Goal: Task Accomplishment & Management: Complete application form

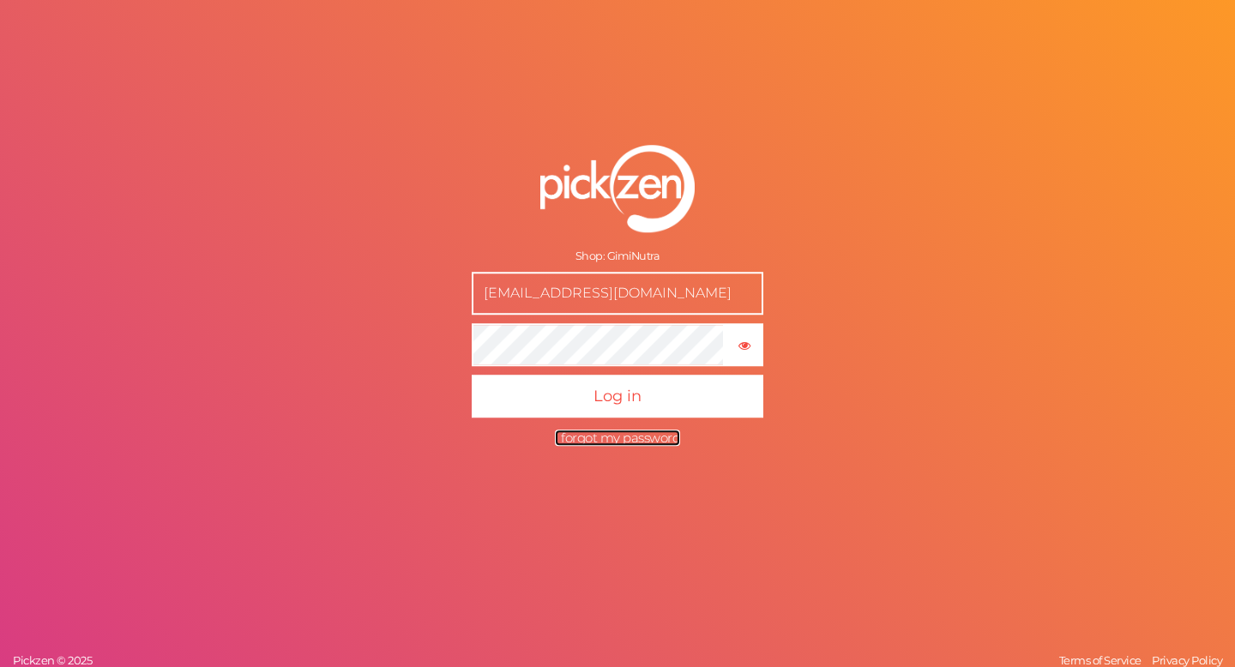
click at [583, 441] on span "I forgot my password" at bounding box center [617, 438] width 125 height 16
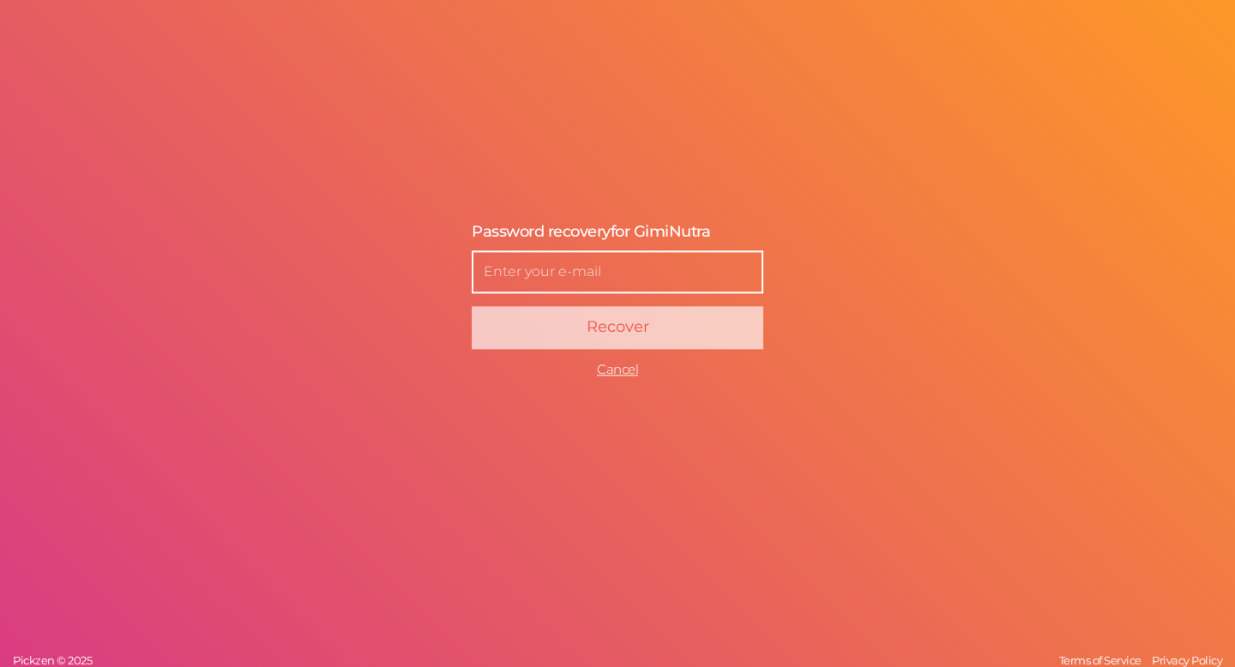
click at [582, 260] on input "text" at bounding box center [618, 271] width 292 height 43
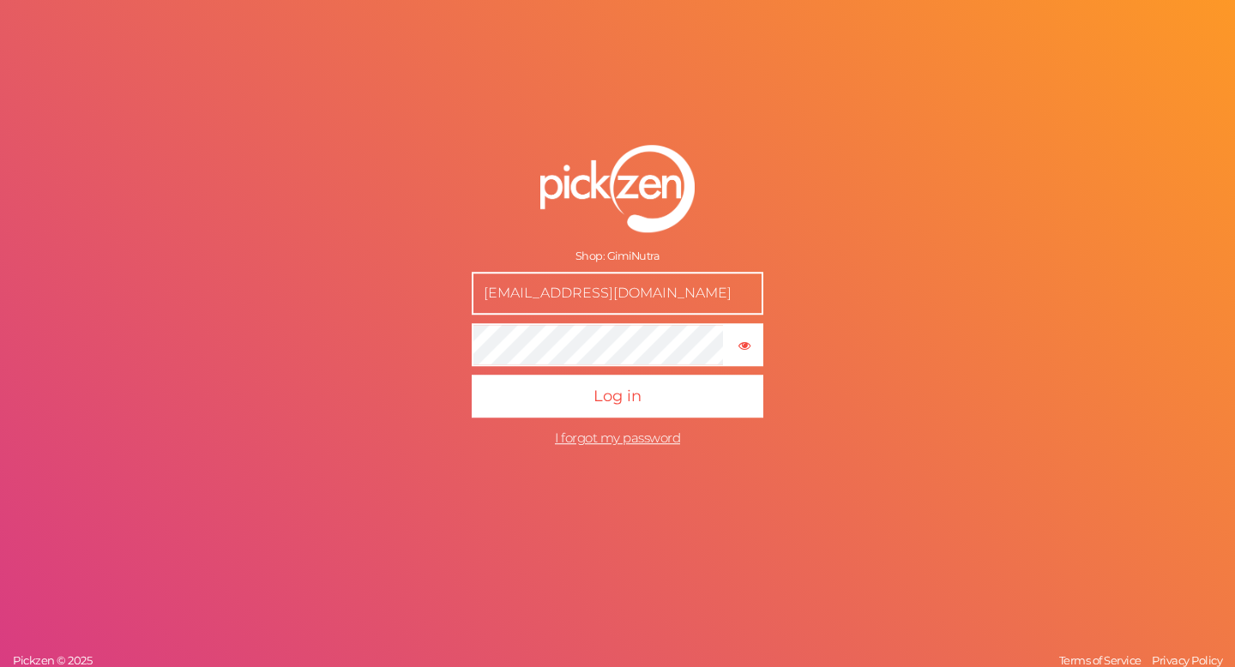
drag, startPoint x: 533, startPoint y: 296, endPoint x: 519, endPoint y: 296, distance: 14.6
click at [519, 296] on input "[EMAIL_ADDRESS][DOMAIN_NAME]" at bounding box center [618, 293] width 292 height 43
click at [528, 296] on input "[EMAIL_ADDRESS][DOMAIN_NAME]" at bounding box center [618, 293] width 292 height 43
drag, startPoint x: 534, startPoint y: 296, endPoint x: 460, endPoint y: 296, distance: 74.6
click at [460, 296] on form "Shop: GimiNutra support@giminutra.com × Show password Log in I forgot my passwo…" at bounding box center [617, 300] width 429 height 379
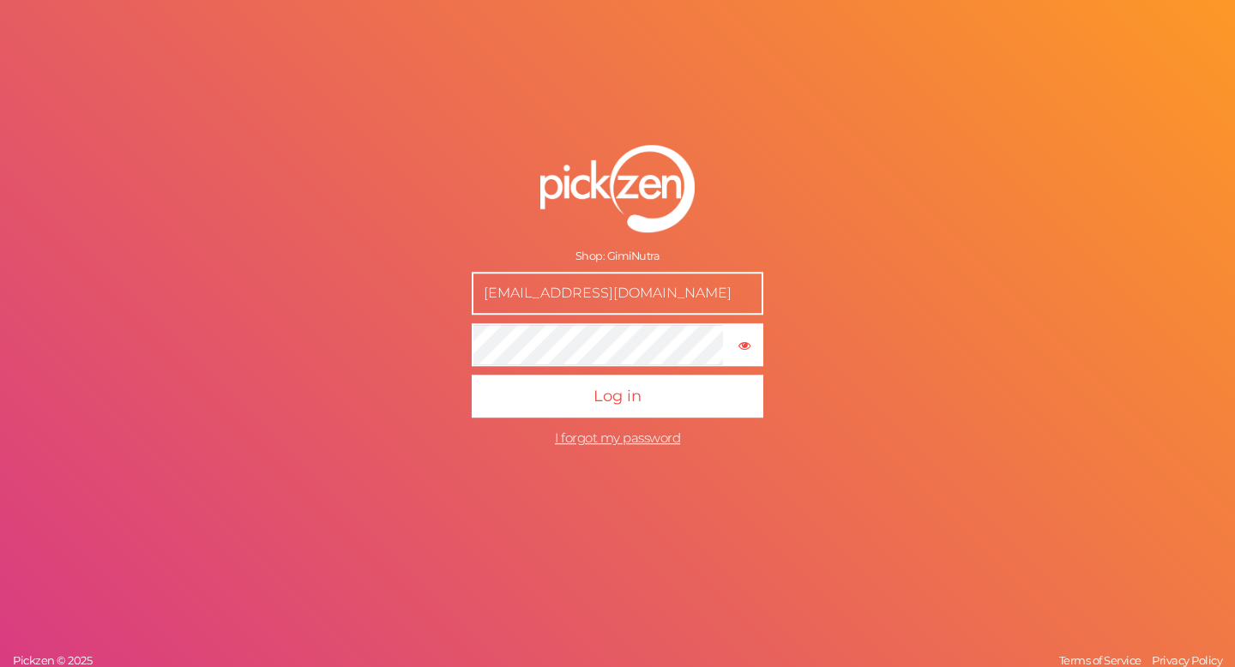
click at [507, 296] on input "[EMAIL_ADDRESS][DOMAIN_NAME]" at bounding box center [618, 293] width 292 height 43
drag, startPoint x: 538, startPoint y: 295, endPoint x: 457, endPoint y: 298, distance: 80.6
click at [457, 298] on form "Shop: GimiNutra support@giminutra.com × Show password Log in I forgot my passwo…" at bounding box center [617, 300] width 429 height 379
drag, startPoint x: 658, startPoint y: 295, endPoint x: 460, endPoint y: 295, distance: 197.2
click at [460, 295] on form "Shop: GimiNutra support@giminutra.com × Show password Log in I forgot my passwo…" at bounding box center [617, 300] width 429 height 379
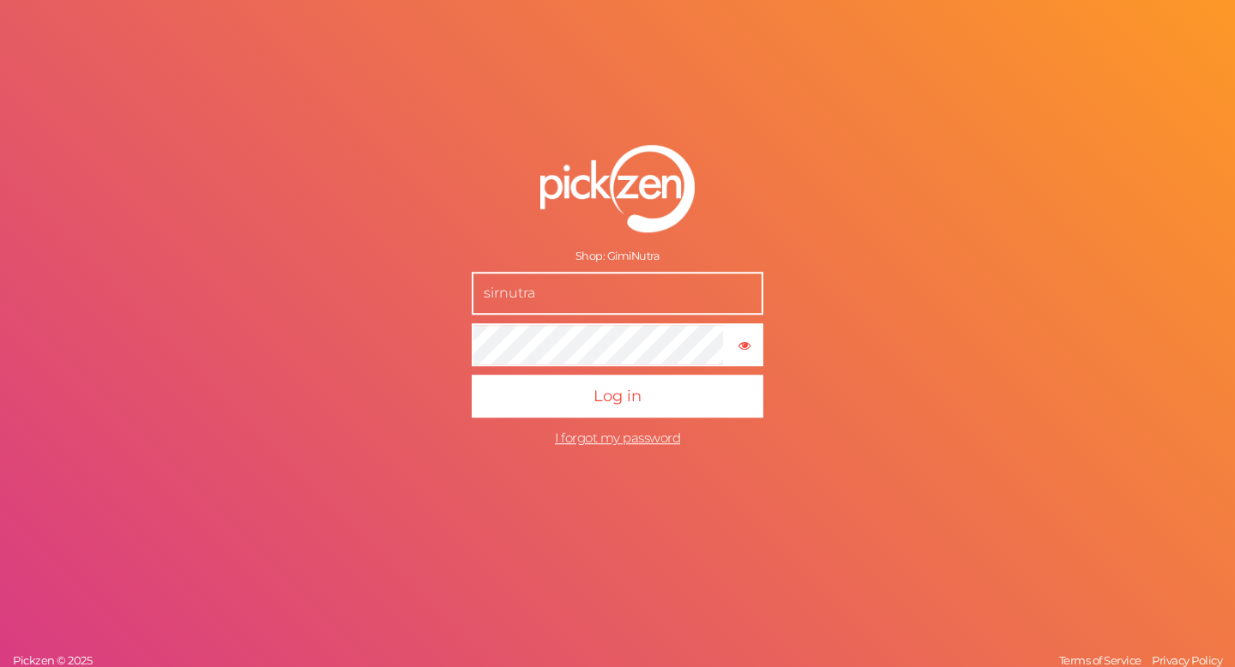
type input "sirnutra@gmail.com"
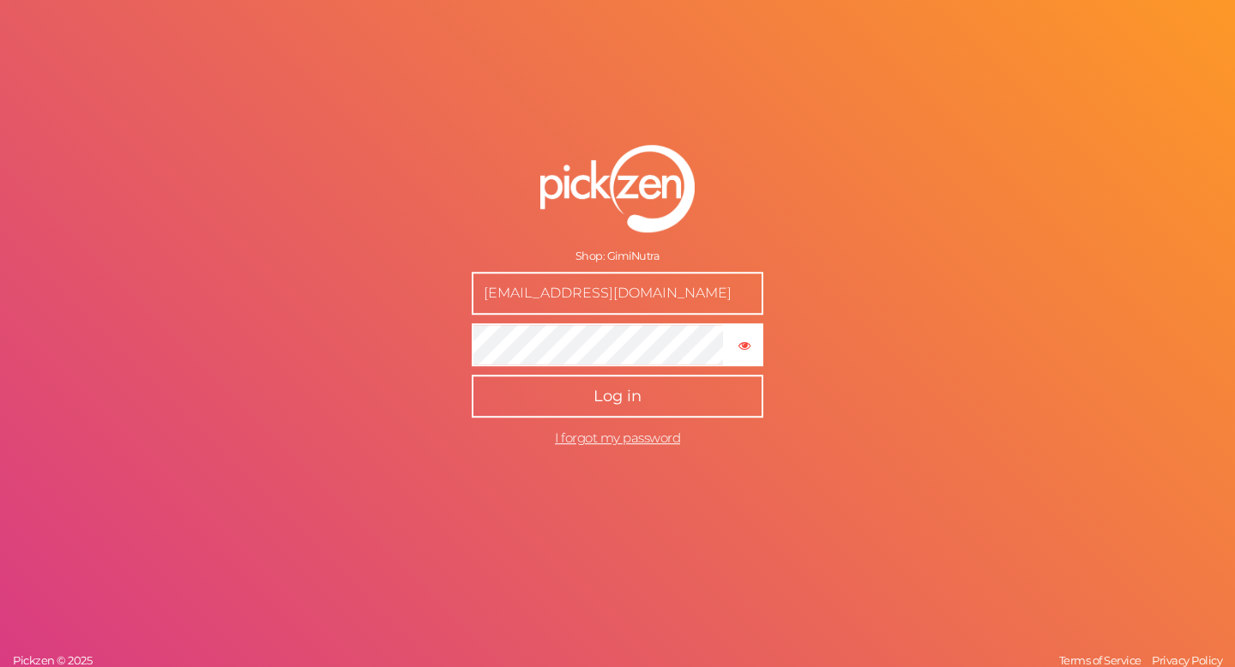
click at [650, 394] on button "Log in" at bounding box center [618, 396] width 292 height 43
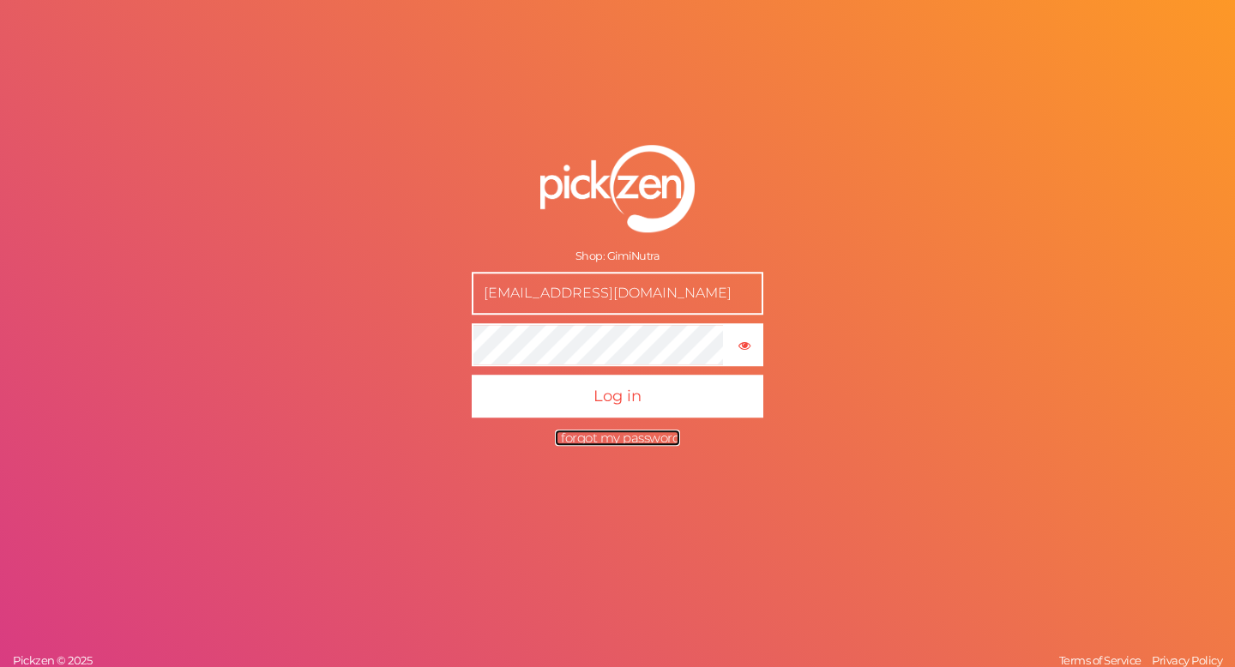
click at [593, 441] on span "I forgot my password" at bounding box center [617, 438] width 125 height 16
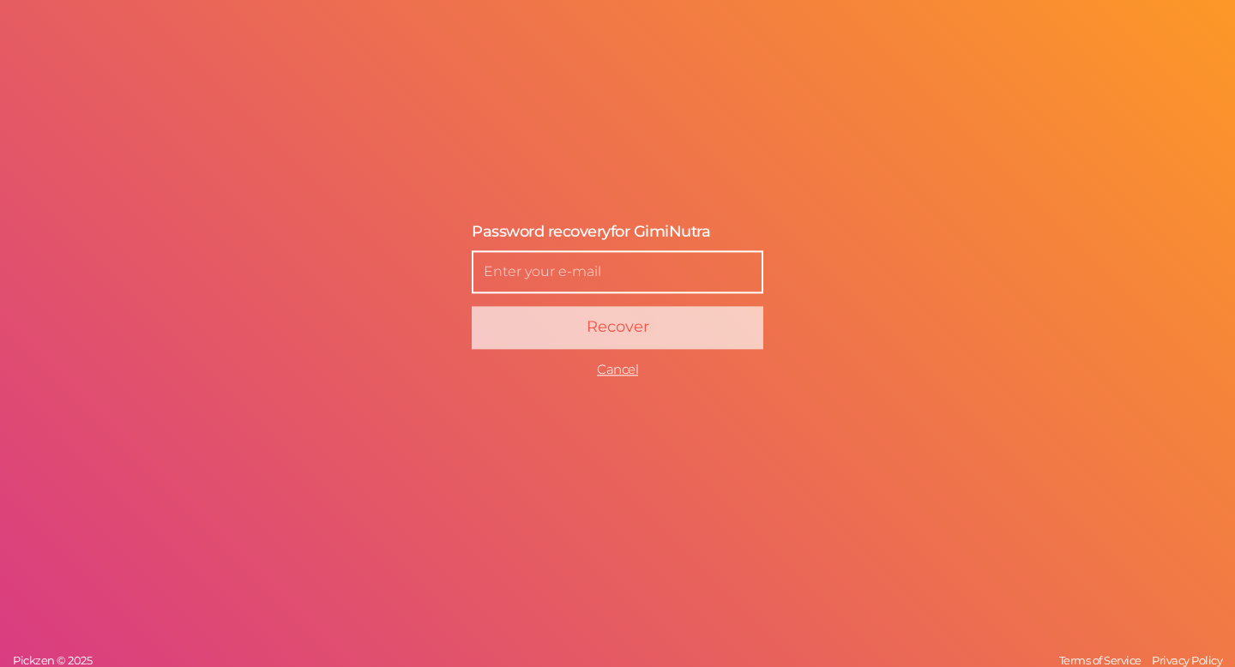
click at [584, 283] on input "text" at bounding box center [618, 271] width 292 height 43
type input "sirnutra@gmail.com"
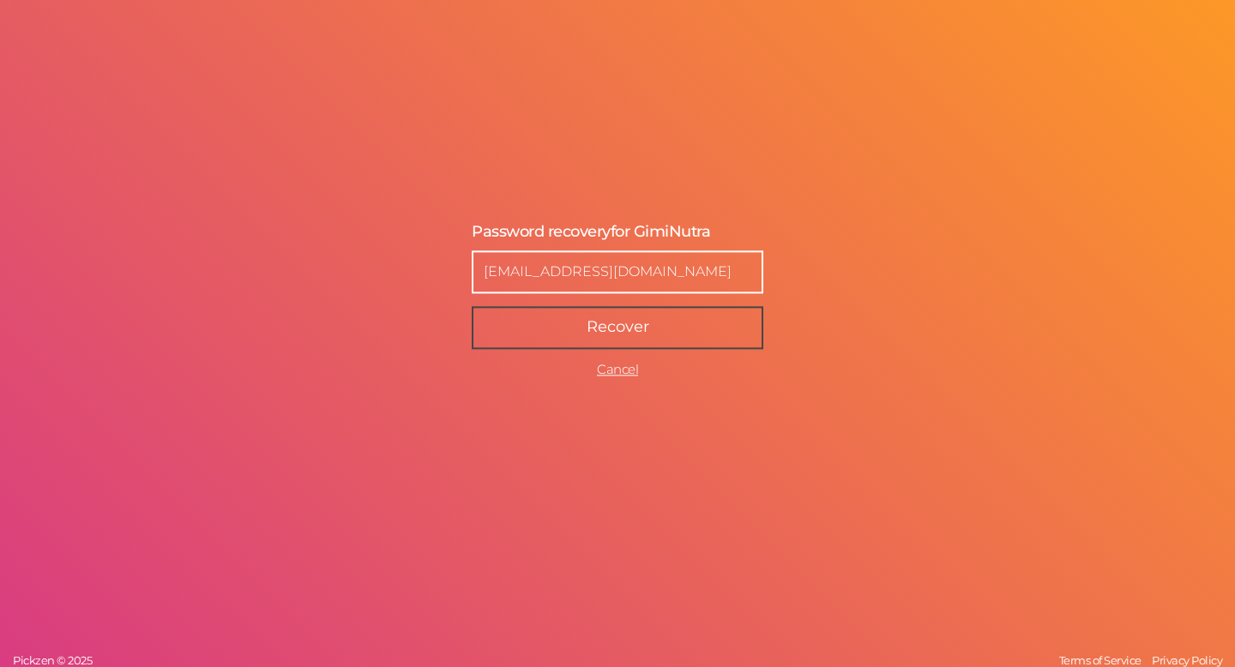
click at [597, 323] on span "Recover" at bounding box center [617, 326] width 63 height 19
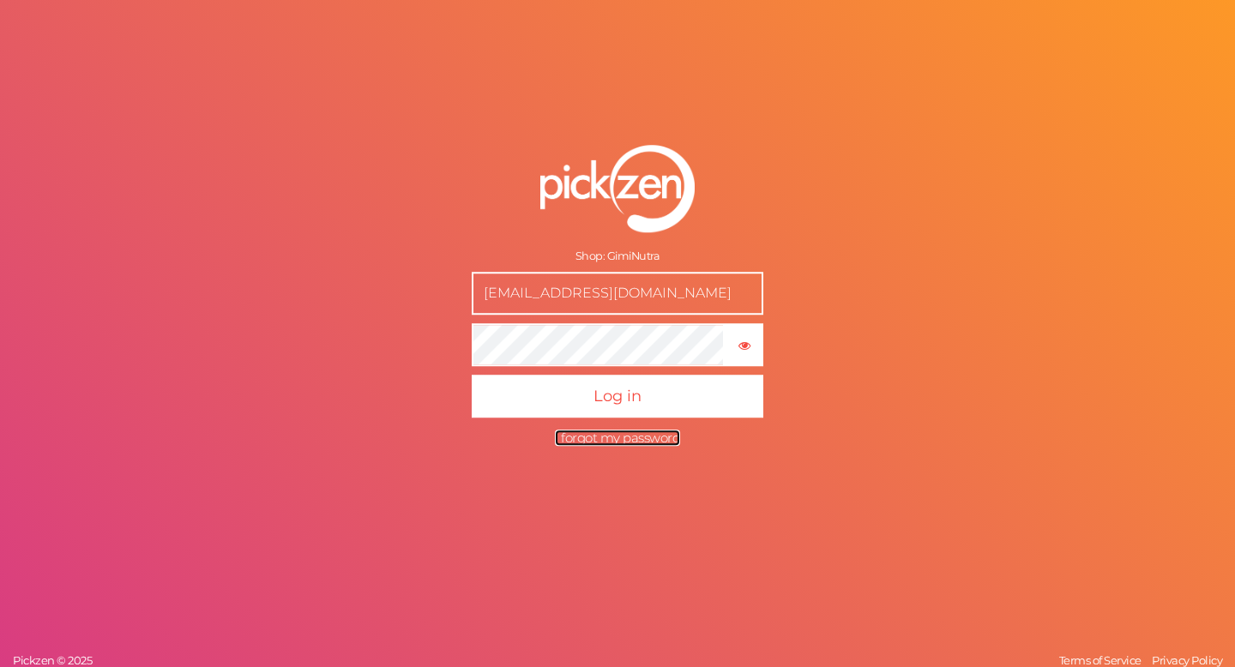
click at [611, 436] on span "I forgot my password" at bounding box center [617, 438] width 125 height 16
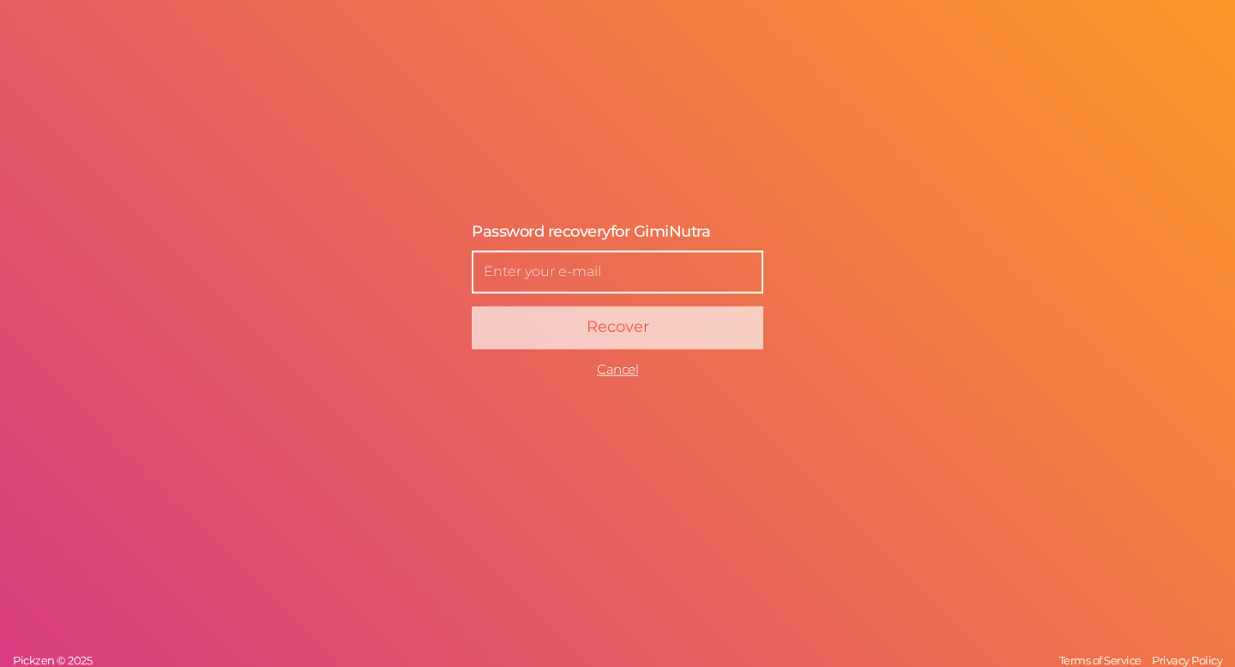
click at [614, 285] on input "text" at bounding box center [618, 271] width 292 height 43
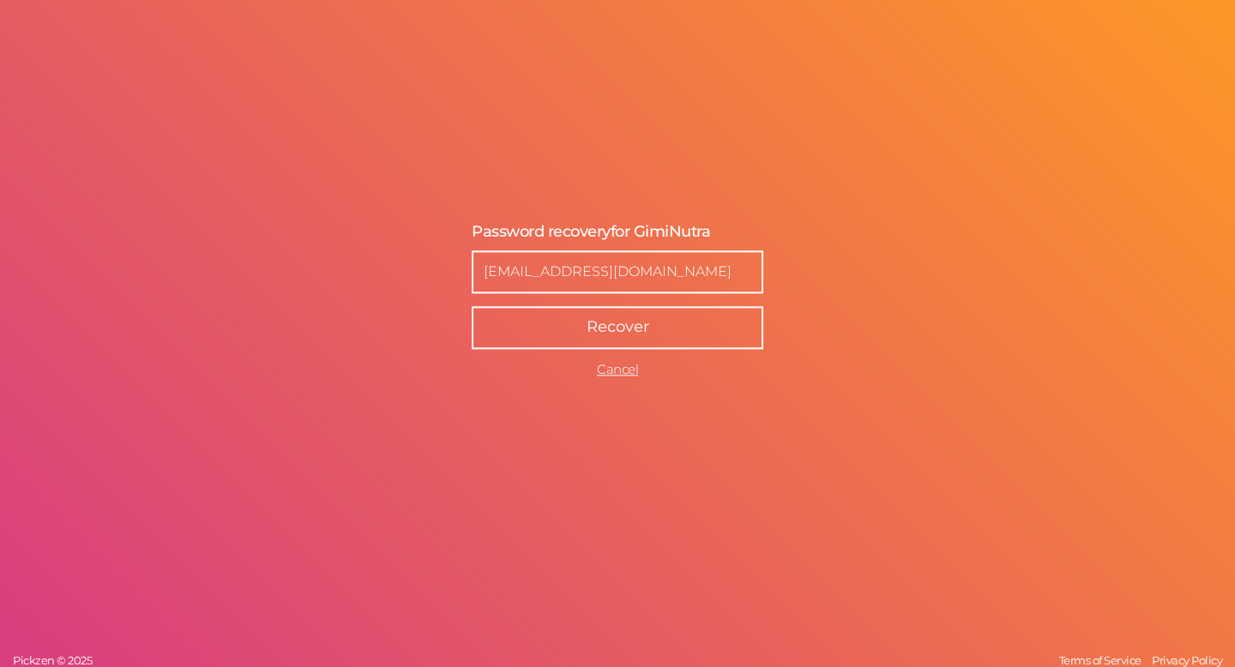
type input "[EMAIL_ADDRESS][DOMAIN_NAME]"
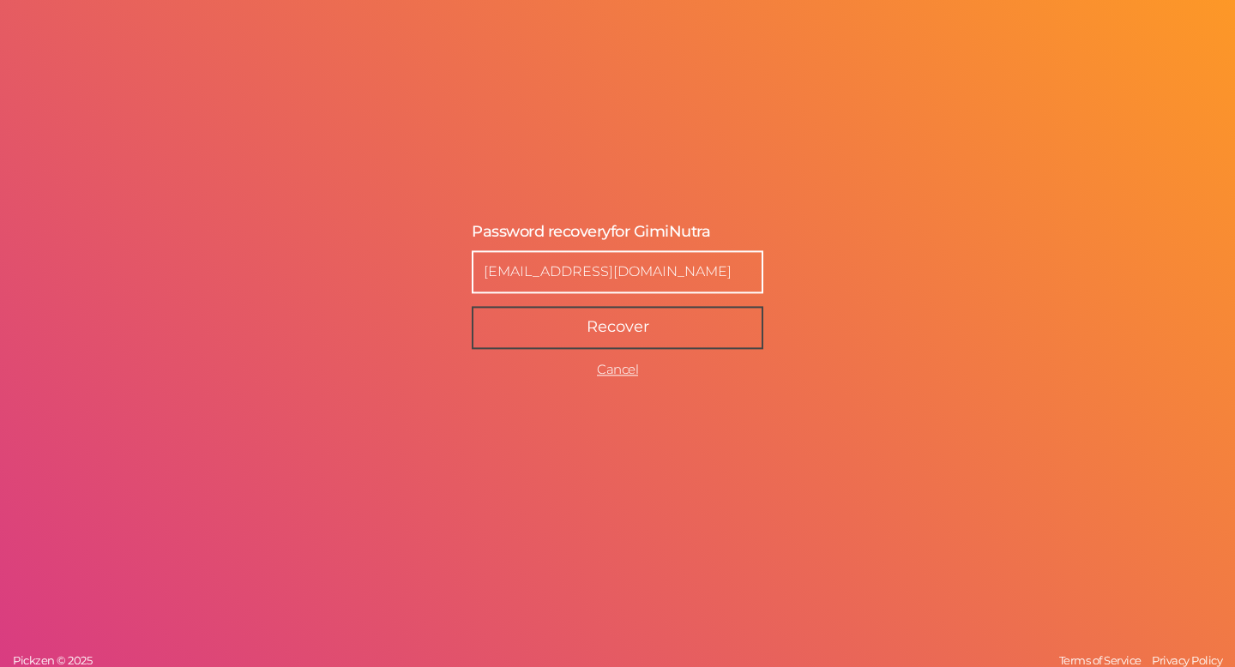
click at [574, 320] on button "Recover" at bounding box center [618, 327] width 292 height 43
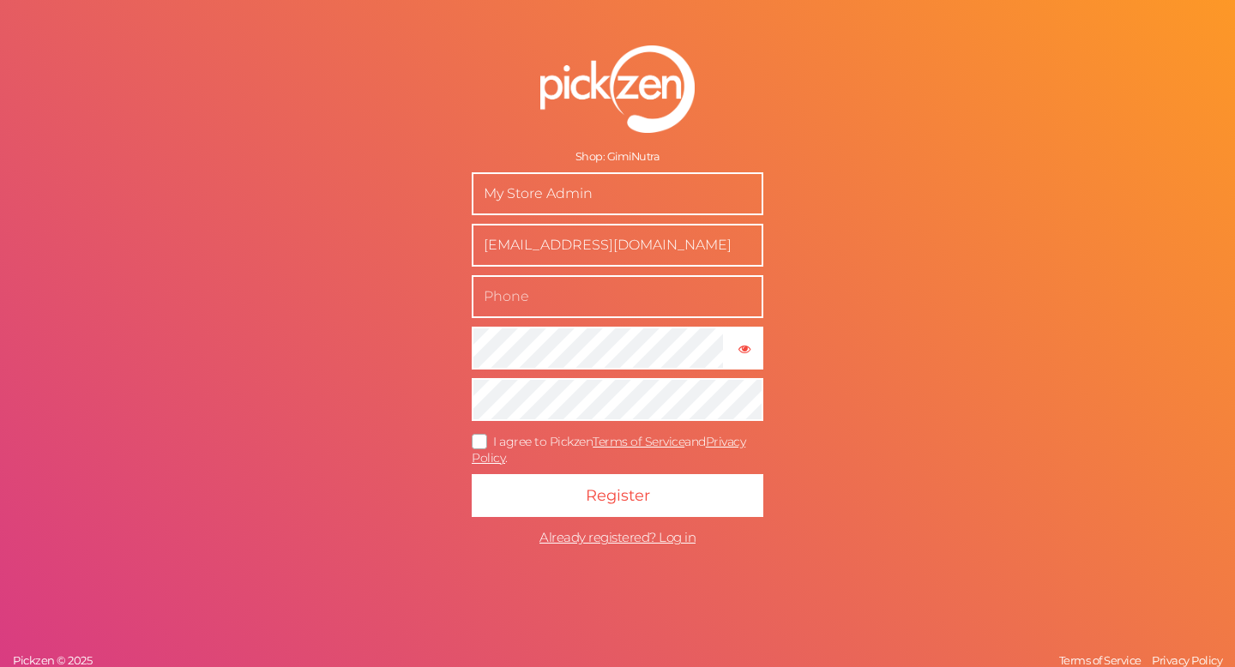
click at [536, 299] on input "text" at bounding box center [618, 296] width 292 height 43
click at [442, 346] on form "Shop: GimiNutra My Store Admin support@giminutra.com × Show password I agree to…" at bounding box center [617, 300] width 429 height 578
click at [445, 403] on form "Shop: GimiNutra My Store Admin support@giminutra.com × Show password I agree to…" at bounding box center [617, 300] width 429 height 578
click at [484, 438] on icon at bounding box center [479, 440] width 27 height 9
click at [0, 0] on input "I agree to Pickzen Terms of Service and Privacy Policy ." at bounding box center [0, 0] width 0 height 0
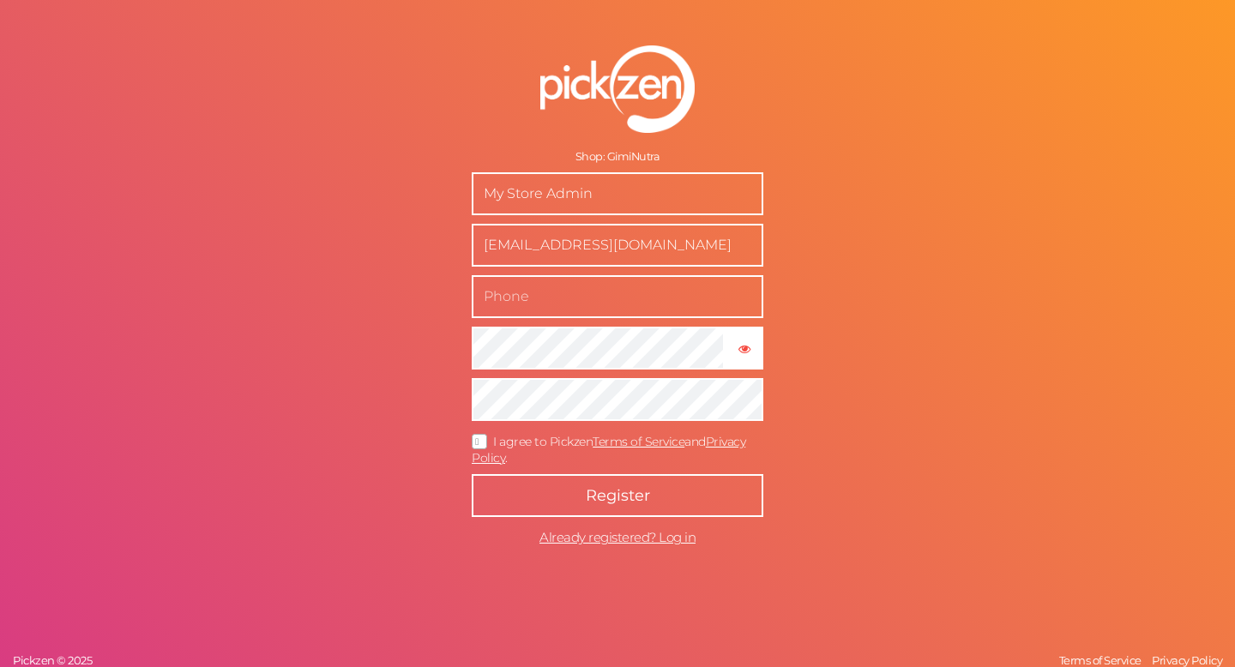
click at [550, 484] on button "Register" at bounding box center [618, 495] width 292 height 43
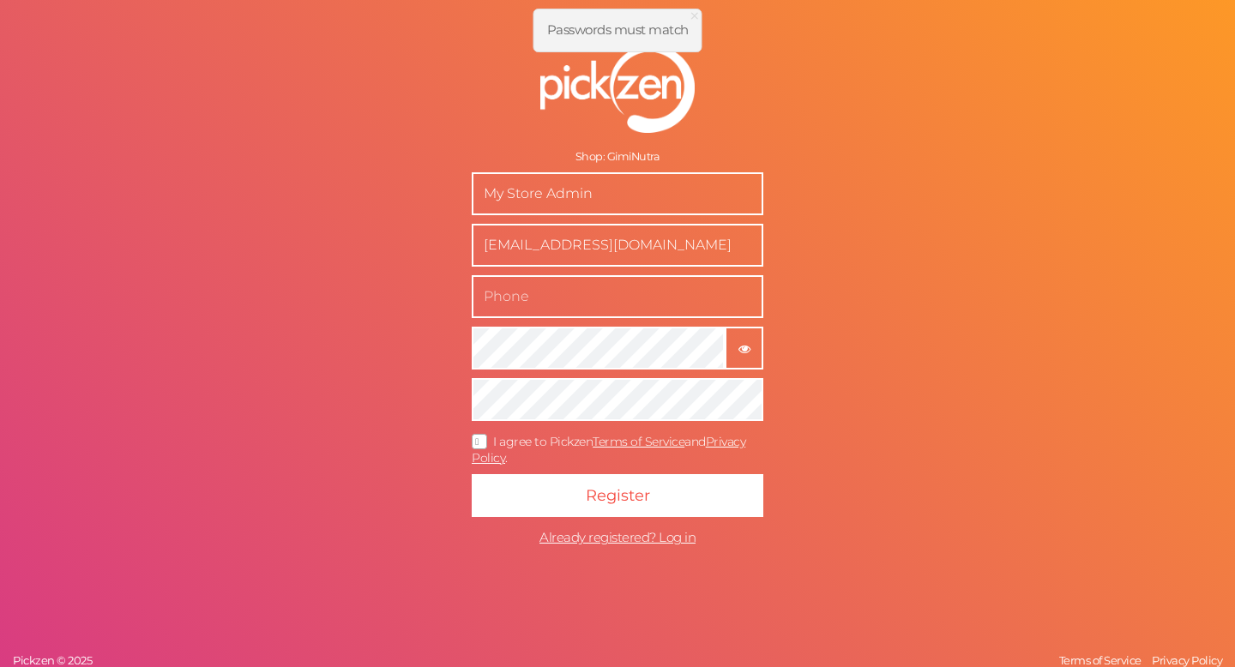
click at [735, 358] on button "× Show password" at bounding box center [744, 348] width 39 height 43
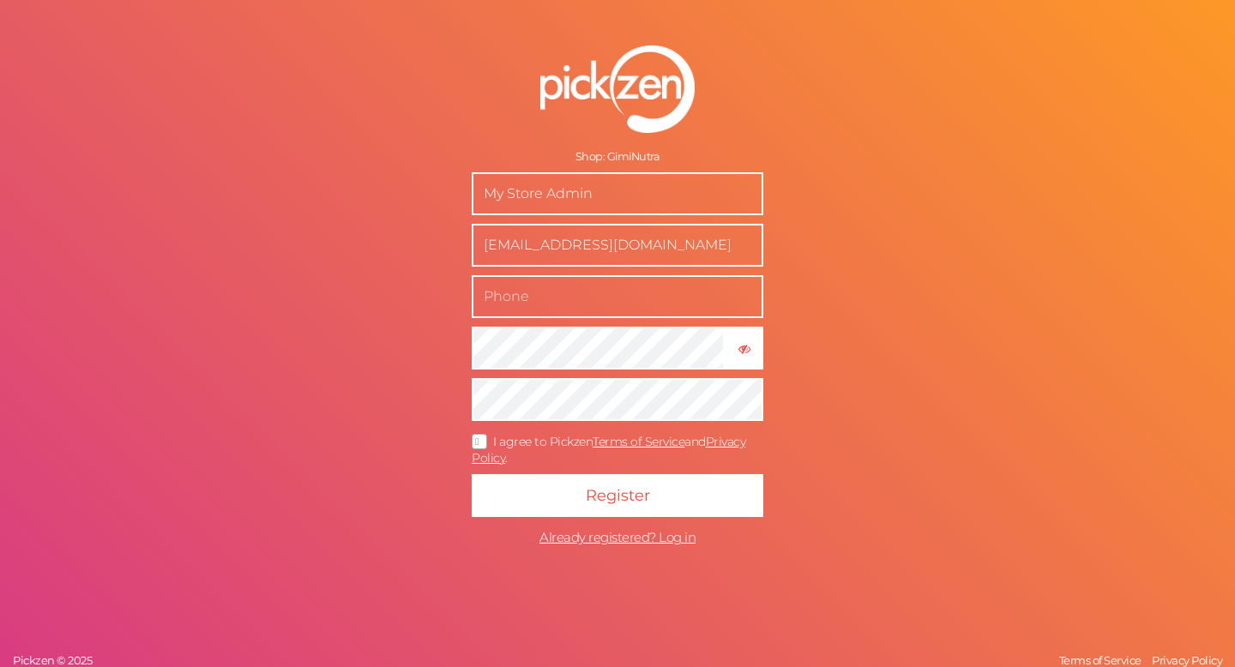
click at [462, 396] on form "Shop: GimiNutra My Store Admin support@giminutra.com × Hide password I agree to…" at bounding box center [617, 300] width 429 height 578
click at [740, 358] on button "× Hide password" at bounding box center [744, 348] width 39 height 43
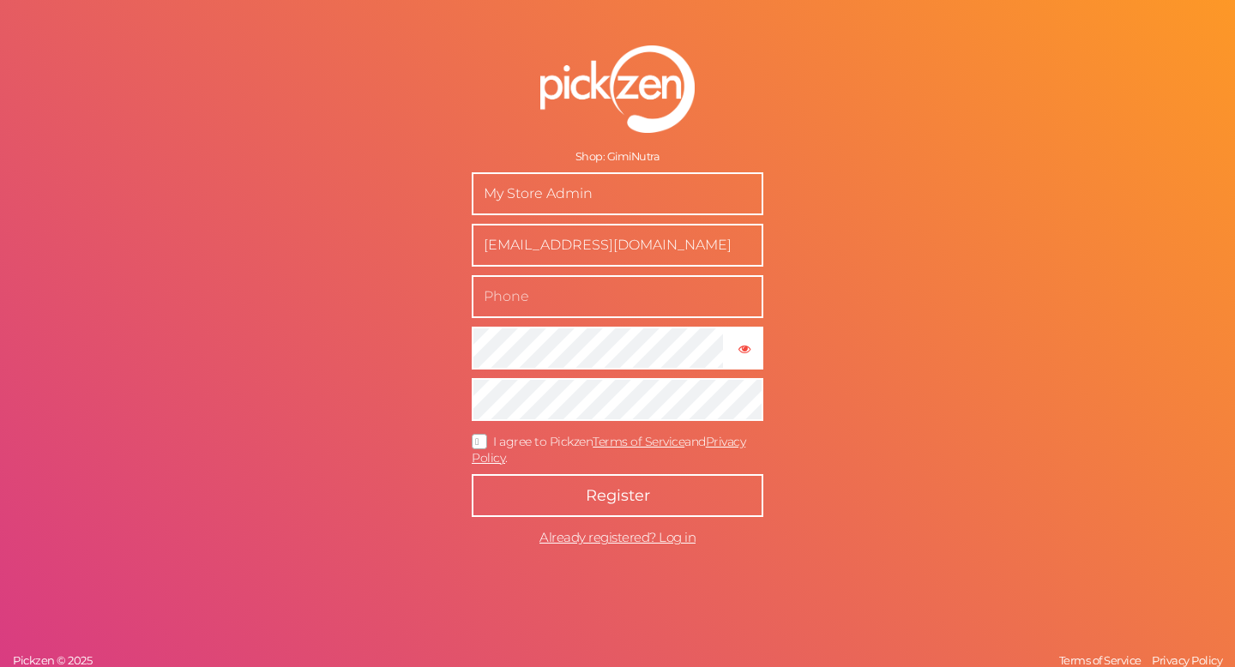
click at [625, 497] on span "Register" at bounding box center [618, 495] width 64 height 19
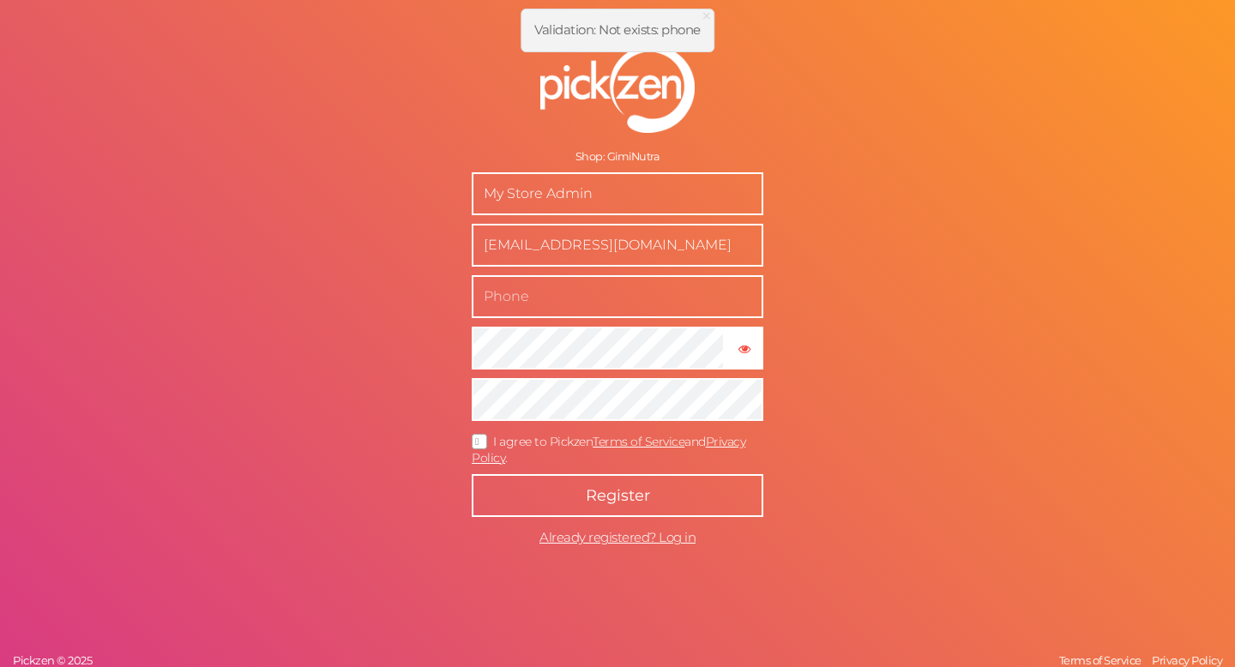
click at [665, 312] on input "text" at bounding box center [618, 296] width 292 height 43
paste input "+1 307-228-0615"
type input "+1 307-228-0615"
click at [569, 496] on button "Register" at bounding box center [618, 495] width 292 height 43
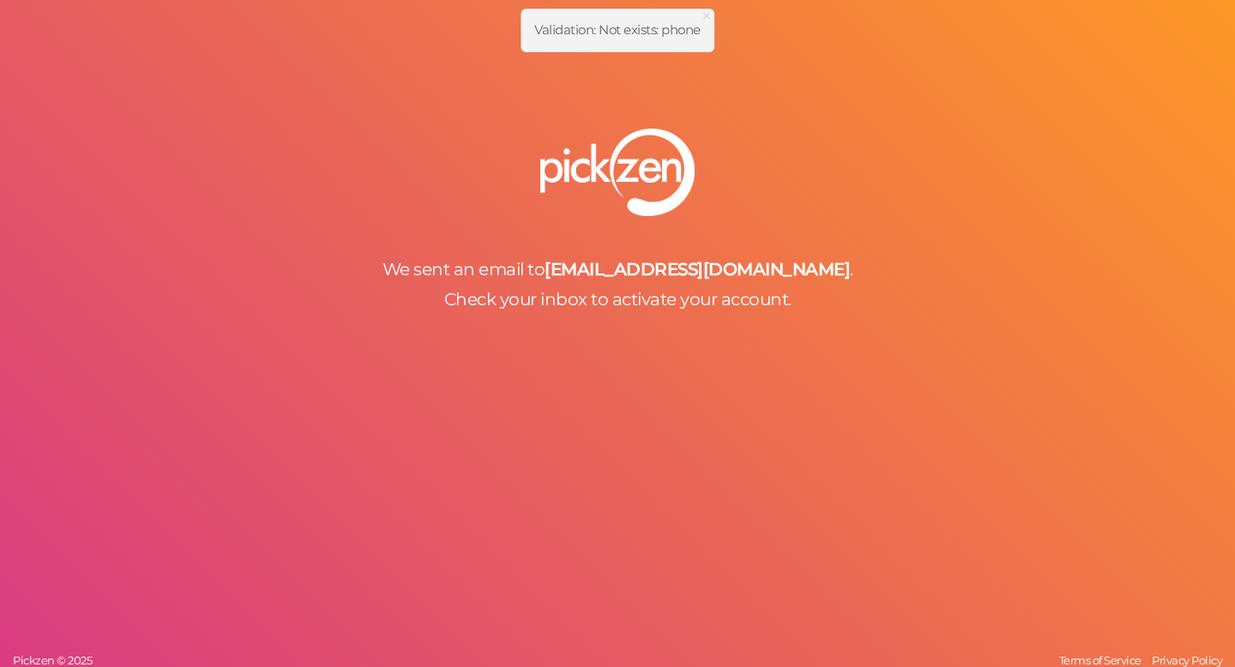
click at [651, 382] on div "We sent an email to support@giminutra.com . Check your inbox to activate your a…" at bounding box center [617, 333] width 1235 height 667
